Goal: Find specific page/section: Find specific page/section

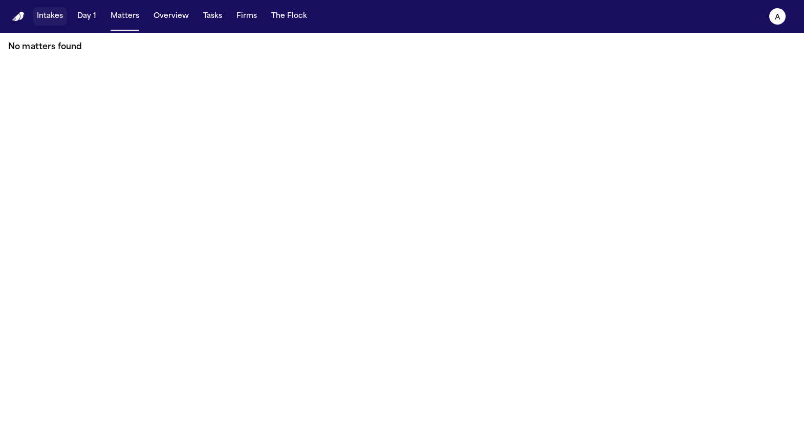
click at [46, 12] on button "Intakes" at bounding box center [50, 16] width 34 height 18
click at [131, 22] on button "Matters" at bounding box center [125, 16] width 37 height 18
